Goal: Information Seeking & Learning: Learn about a topic

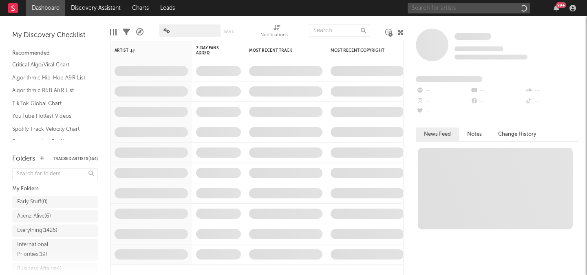
click at [451, 12] on input "text" at bounding box center [469, 8] width 122 height 10
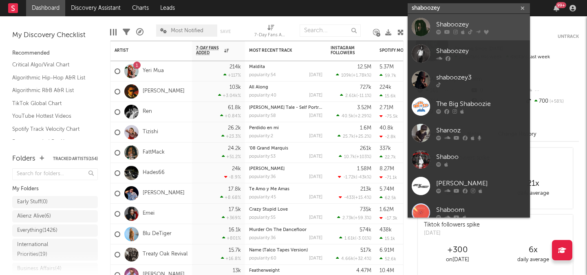
type input "shaboozey"
click at [484, 31] on icon at bounding box center [486, 31] width 5 height 5
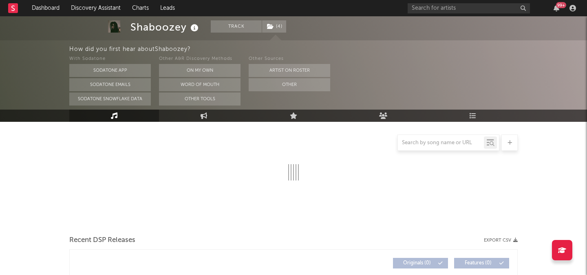
scroll to position [131, 0]
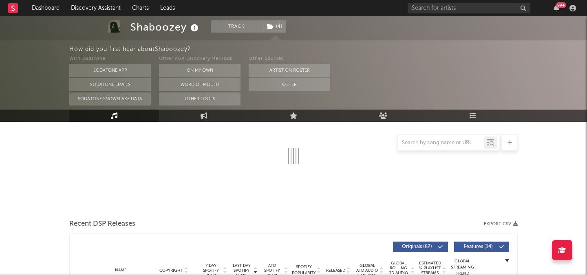
select select "6m"
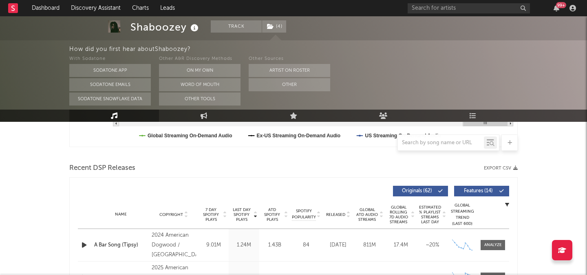
scroll to position [311, 0]
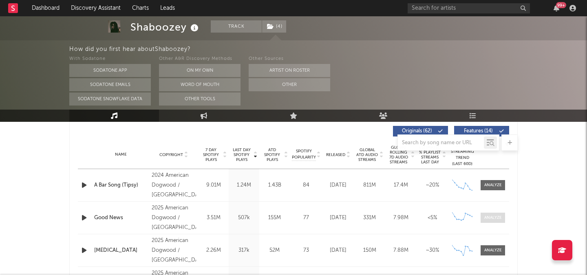
click at [497, 216] on div at bounding box center [493, 218] width 18 height 6
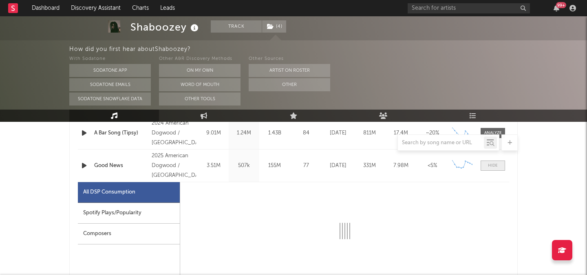
select select "6m"
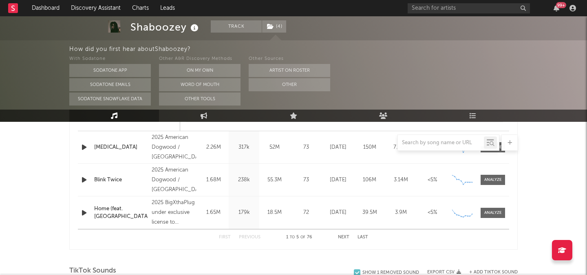
scroll to position [796, 0]
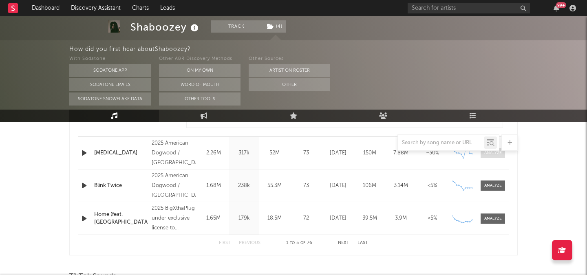
click at [492, 154] on div at bounding box center [493, 153] width 18 height 6
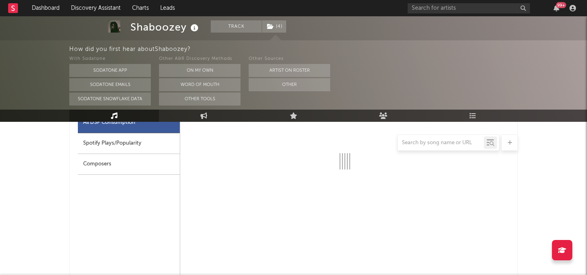
select select "1w"
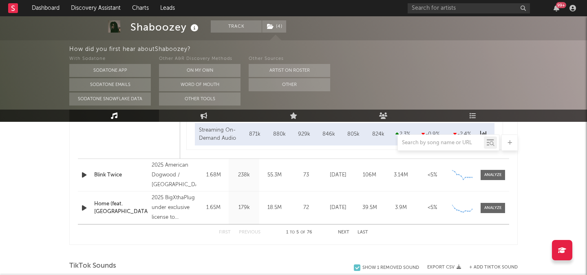
scroll to position [1217, 0]
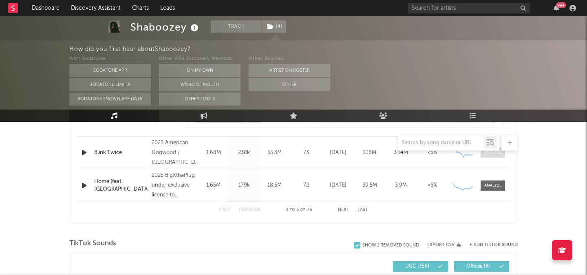
click at [496, 155] on div at bounding box center [493, 153] width 18 height 6
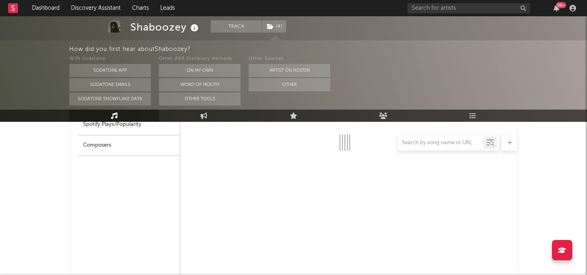
select select "1w"
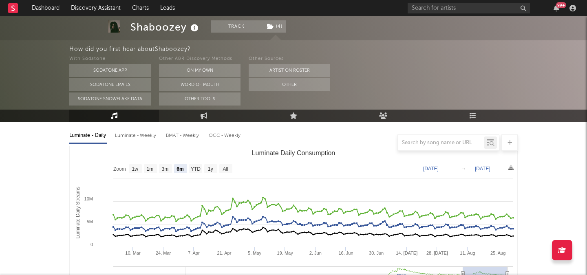
scroll to position [90, 0]
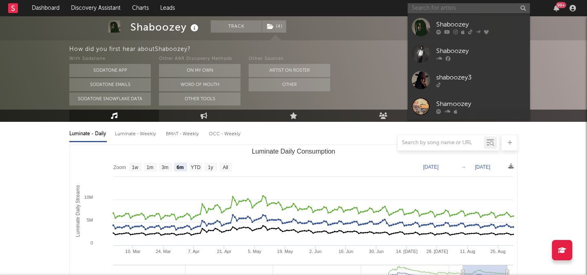
click at [443, 3] on input "text" at bounding box center [469, 8] width 122 height 10
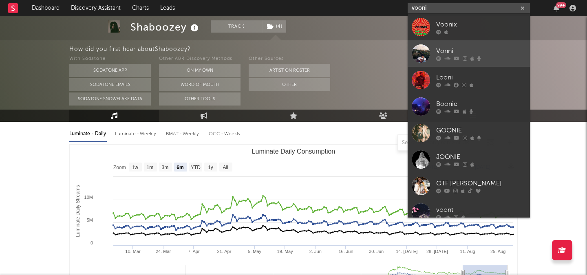
type input "vooni"
click at [462, 54] on div "Vonni" at bounding box center [481, 51] width 90 height 10
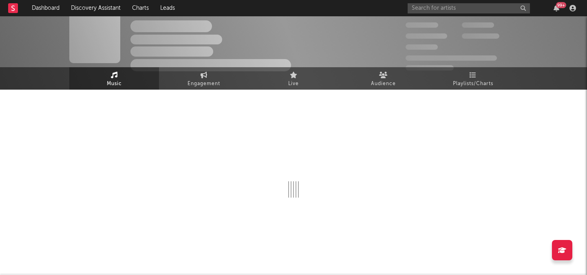
scroll to position [17, 0]
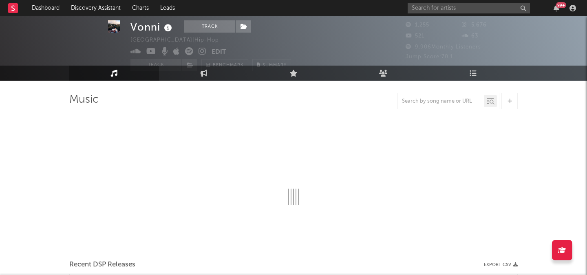
select select "6m"
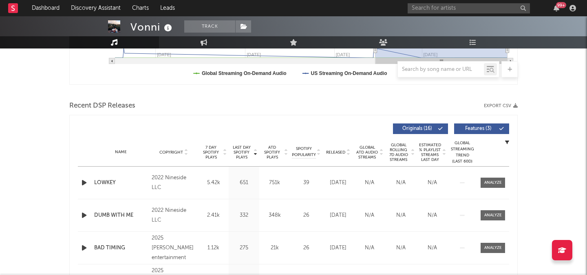
scroll to position [252, 0]
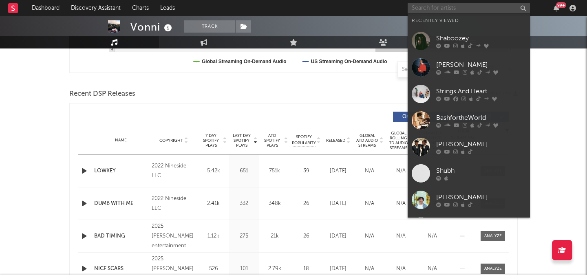
click at [421, 7] on input "text" at bounding box center [469, 8] width 122 height 10
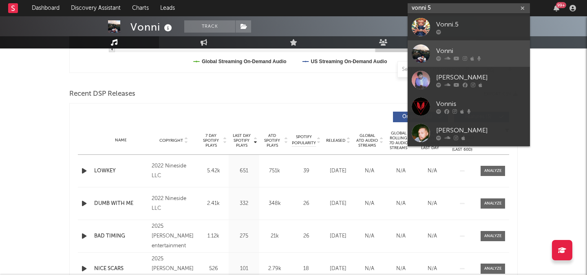
type input "vonni 5"
click at [461, 46] on div "Vonni" at bounding box center [481, 51] width 90 height 10
